Goal: Information Seeking & Learning: Learn about a topic

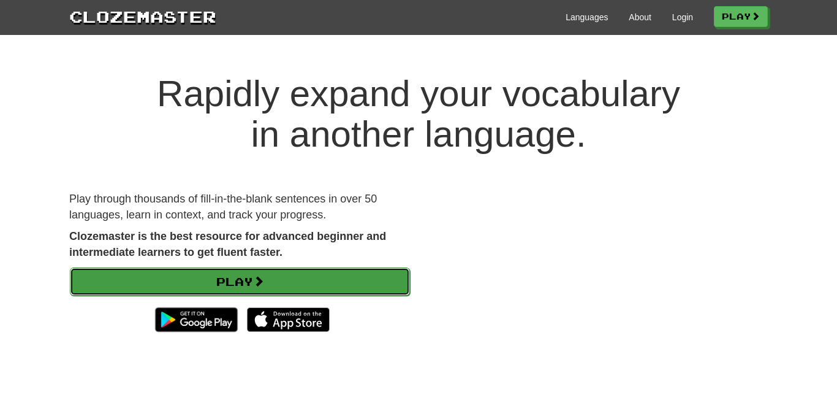
click at [302, 275] on link "Play" at bounding box center [240, 281] width 340 height 28
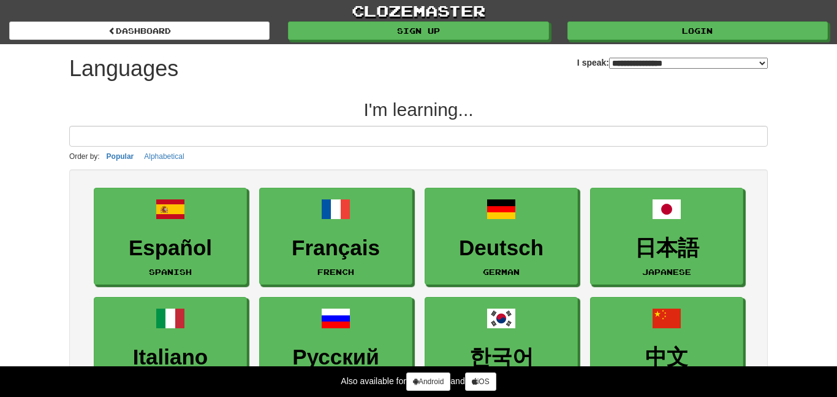
select select "*******"
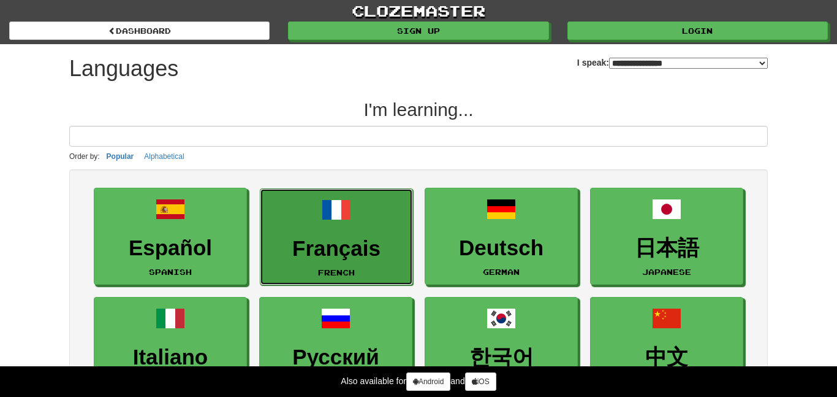
click at [309, 247] on h3 "Français" at bounding box center [337, 249] width 140 height 24
